Goal: Register for event/course

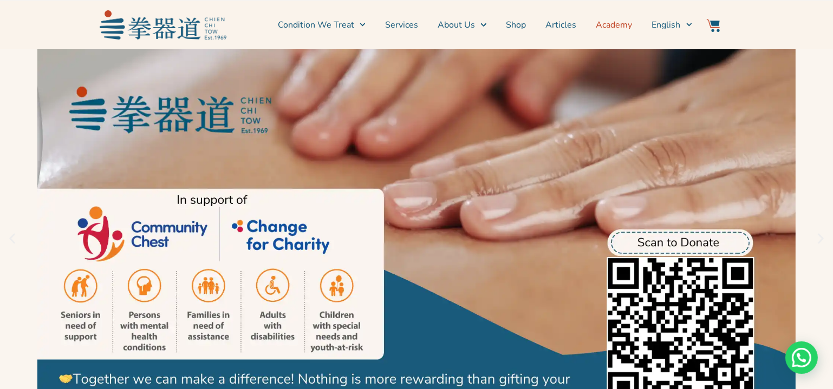
click at [613, 29] on link "Academy" at bounding box center [614, 24] width 36 height 27
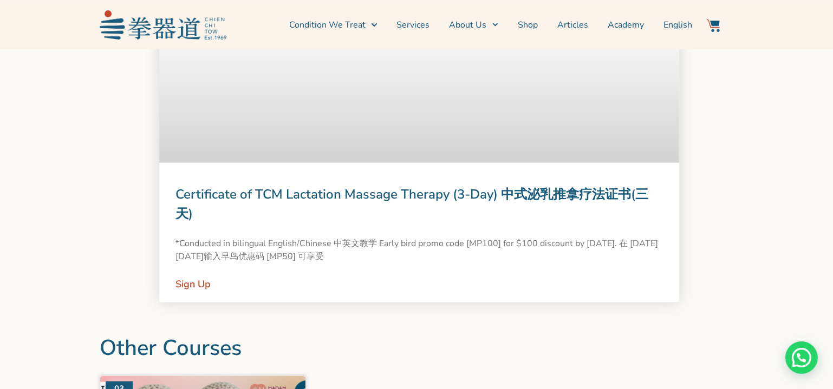
scroll to position [1279, 0]
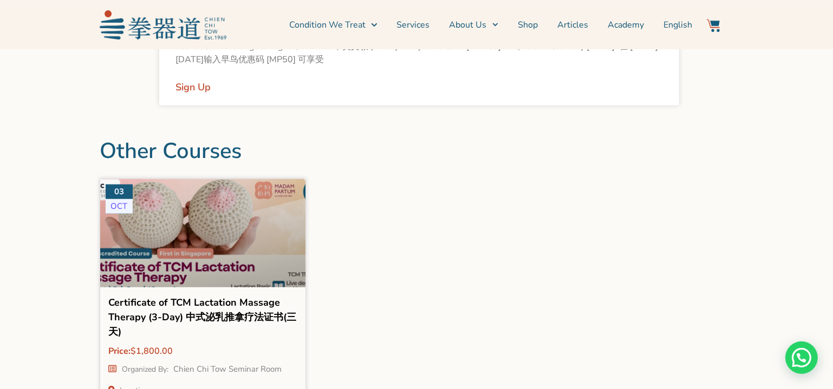
click at [257, 238] on div at bounding box center [203, 241] width 226 height 137
